Goal: Task Accomplishment & Management: Manage account settings

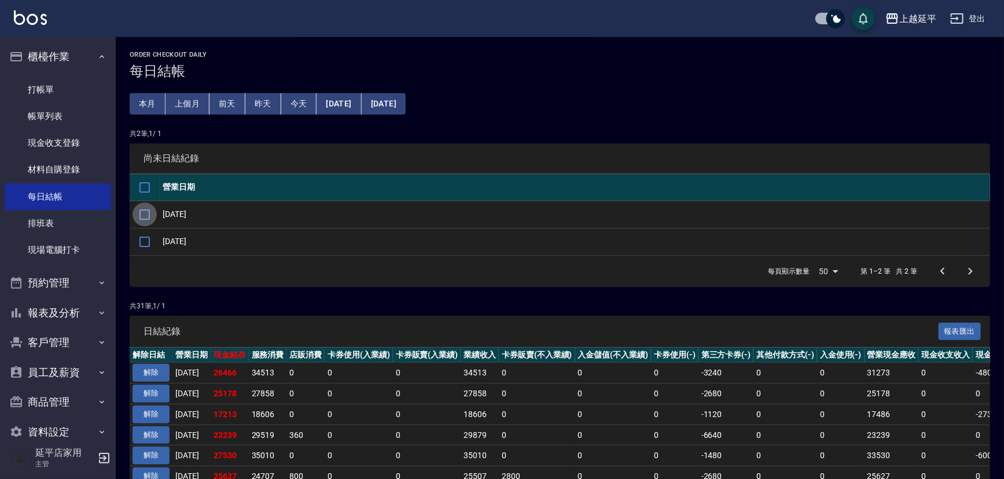
click at [142, 211] on input "checkbox" at bounding box center [145, 215] width 24 height 24
checkbox input "true"
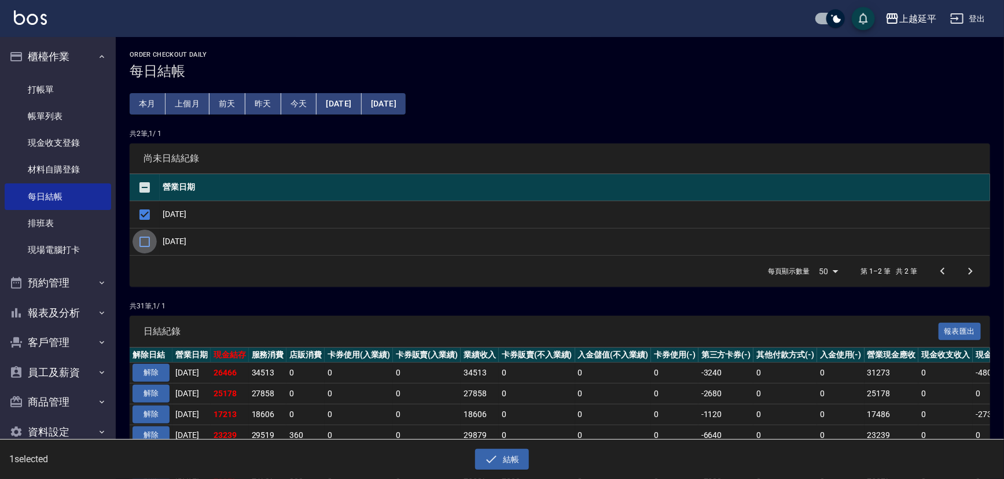
click at [142, 248] on input "checkbox" at bounding box center [145, 242] width 24 height 24
checkbox input "true"
click at [654, 460] on div "結帳" at bounding box center [502, 459] width 489 height 21
click at [513, 453] on button "結帳" at bounding box center [502, 459] width 54 height 21
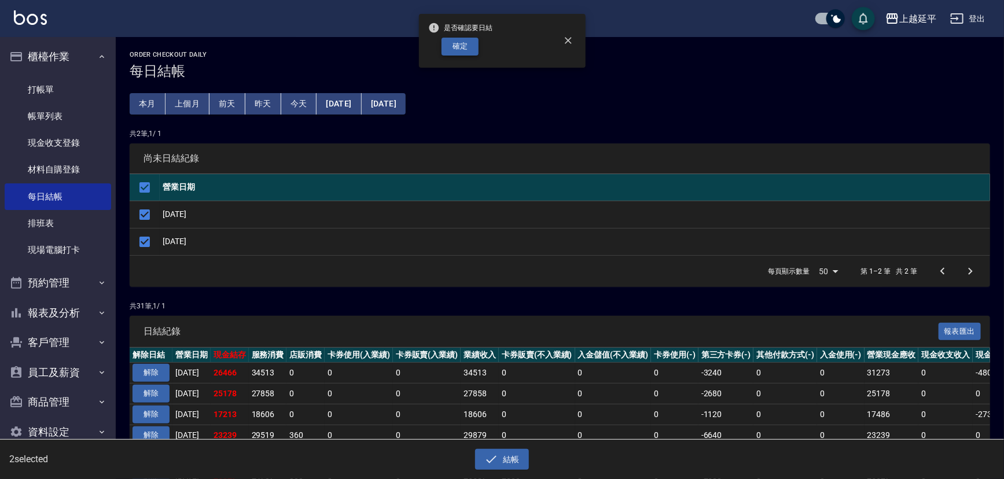
click at [461, 44] on button "確定" at bounding box center [460, 47] width 37 height 18
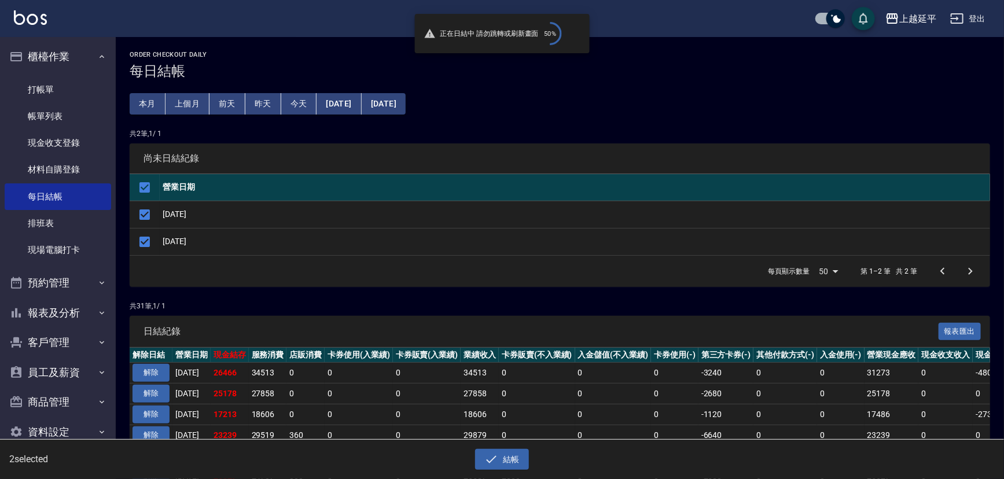
checkbox input "false"
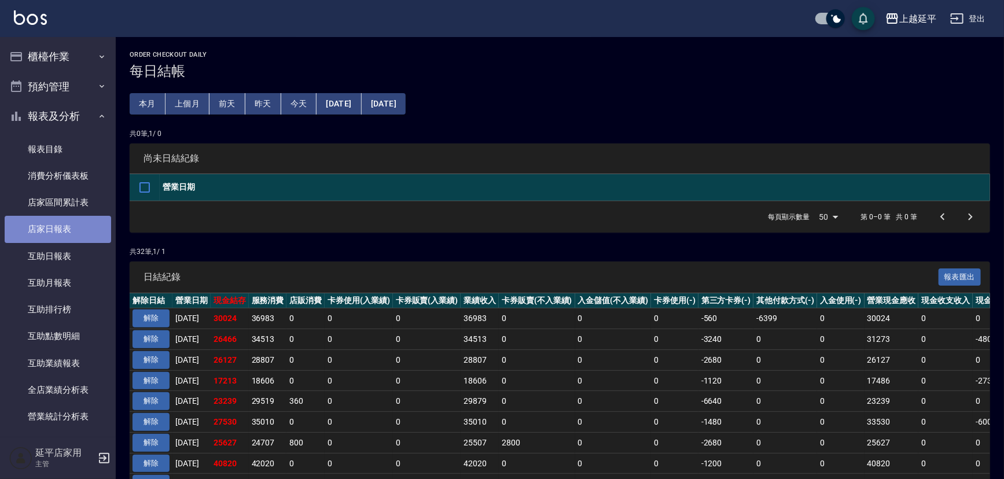
click at [64, 227] on link "店家日報表" at bounding box center [58, 229] width 107 height 27
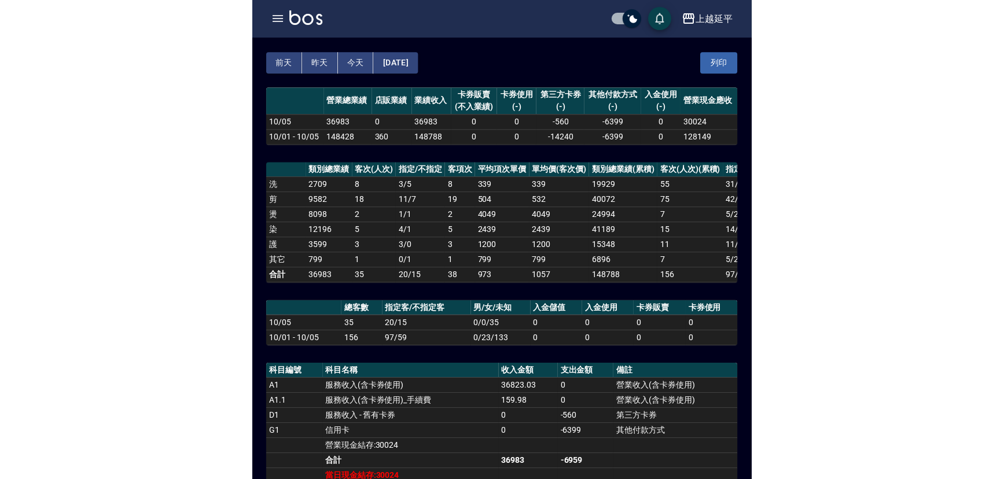
scroll to position [52, 0]
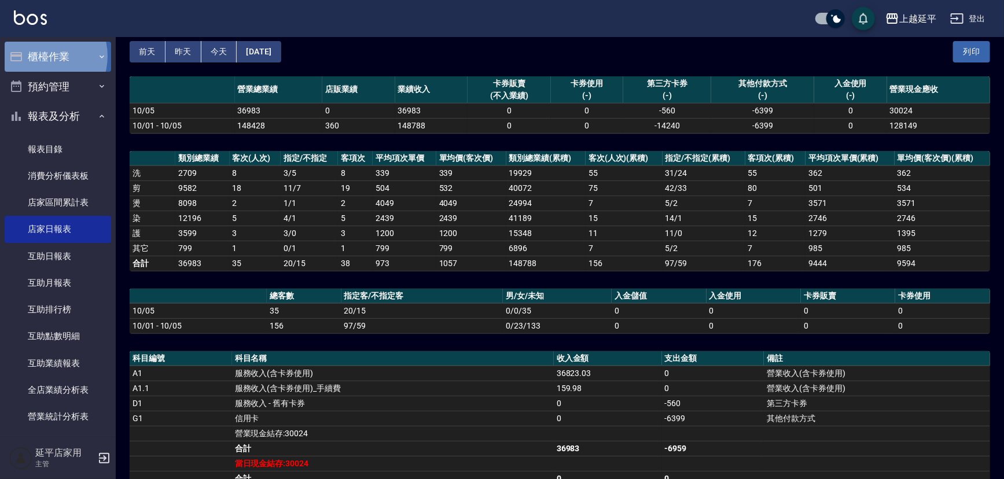
click at [41, 56] on button "櫃檯作業" at bounding box center [58, 57] width 107 height 30
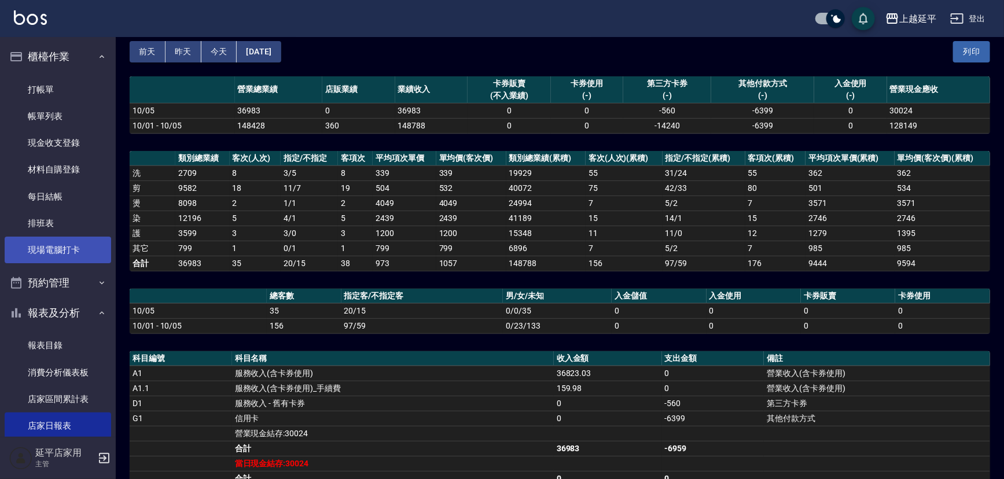
click at [69, 245] on link "現場電腦打卡" at bounding box center [58, 250] width 107 height 27
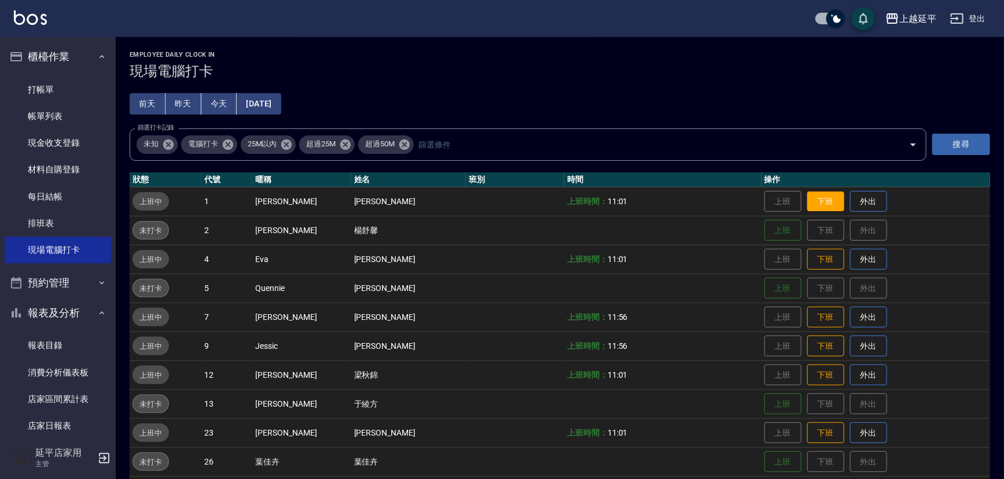
click at [808, 201] on button "下班" at bounding box center [826, 202] width 37 height 20
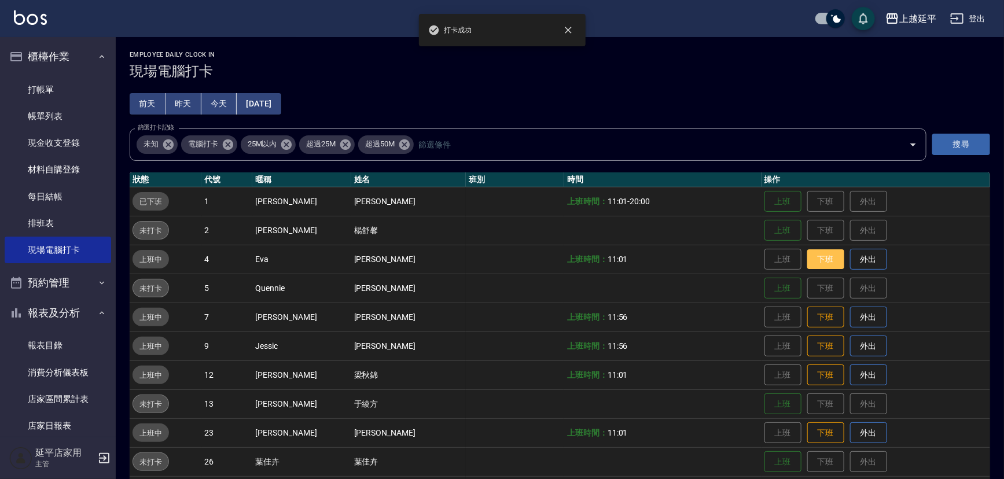
click at [809, 260] on button "下班" at bounding box center [826, 260] width 37 height 20
click at [808, 320] on button "下班" at bounding box center [826, 317] width 37 height 20
click at [809, 347] on button "下班" at bounding box center [826, 346] width 37 height 20
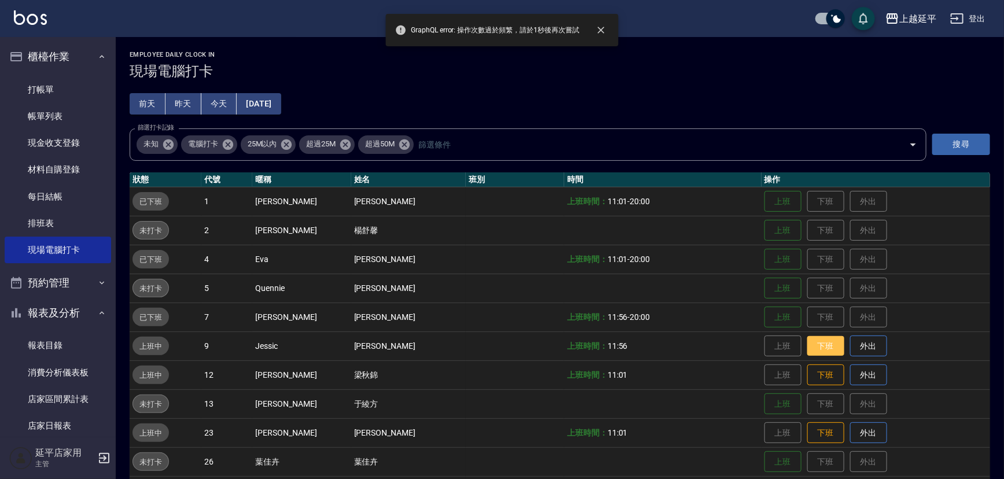
click at [815, 346] on button "下班" at bounding box center [826, 346] width 37 height 20
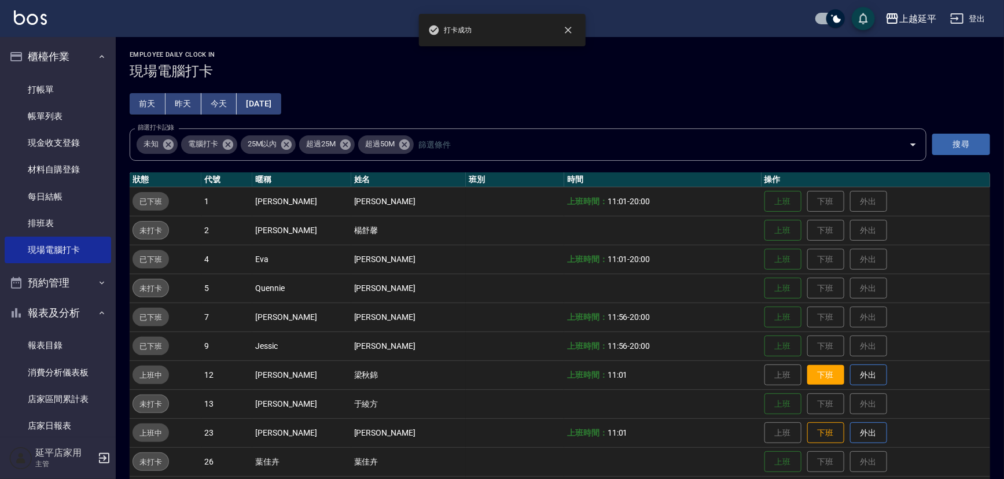
click at [812, 369] on button "下班" at bounding box center [826, 375] width 37 height 20
click at [819, 432] on button "下班" at bounding box center [826, 433] width 37 height 20
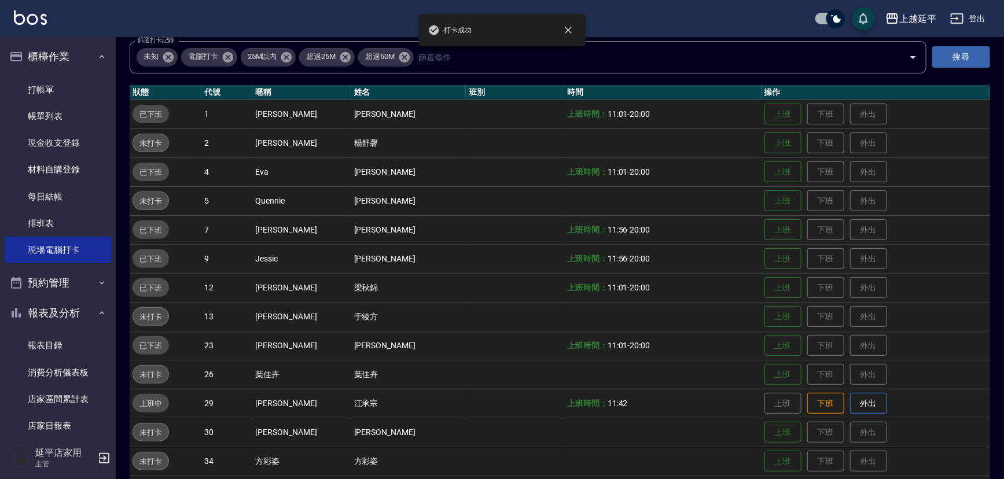
scroll to position [105, 0]
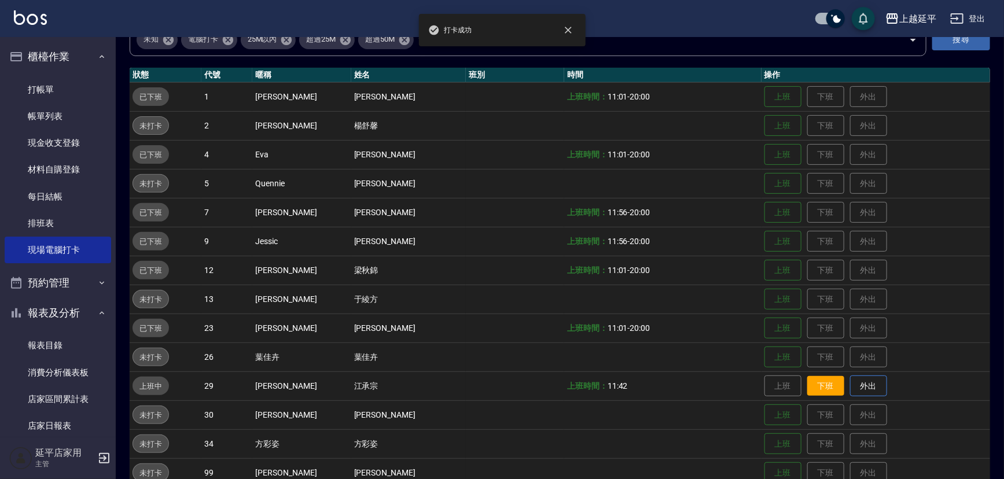
click at [824, 386] on button "下班" at bounding box center [826, 386] width 37 height 20
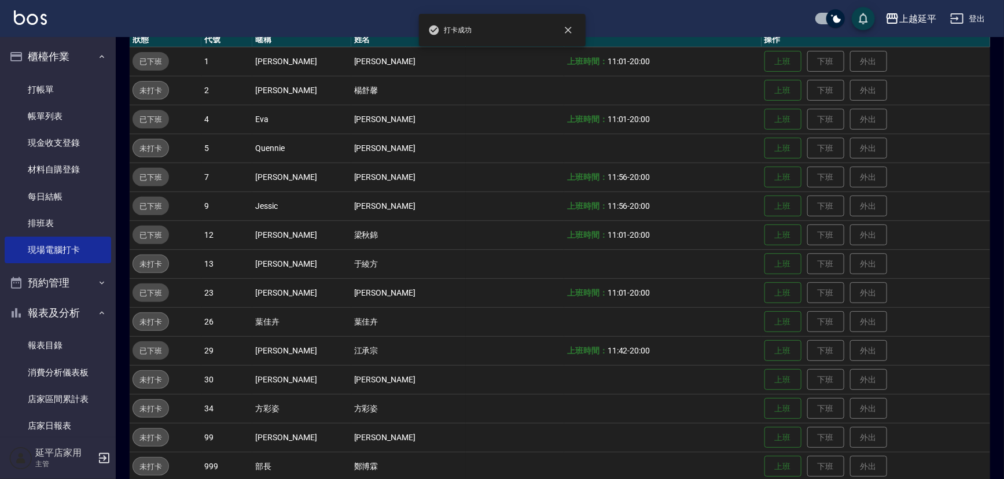
scroll to position [185, 0]
